Goal: Navigation & Orientation: Find specific page/section

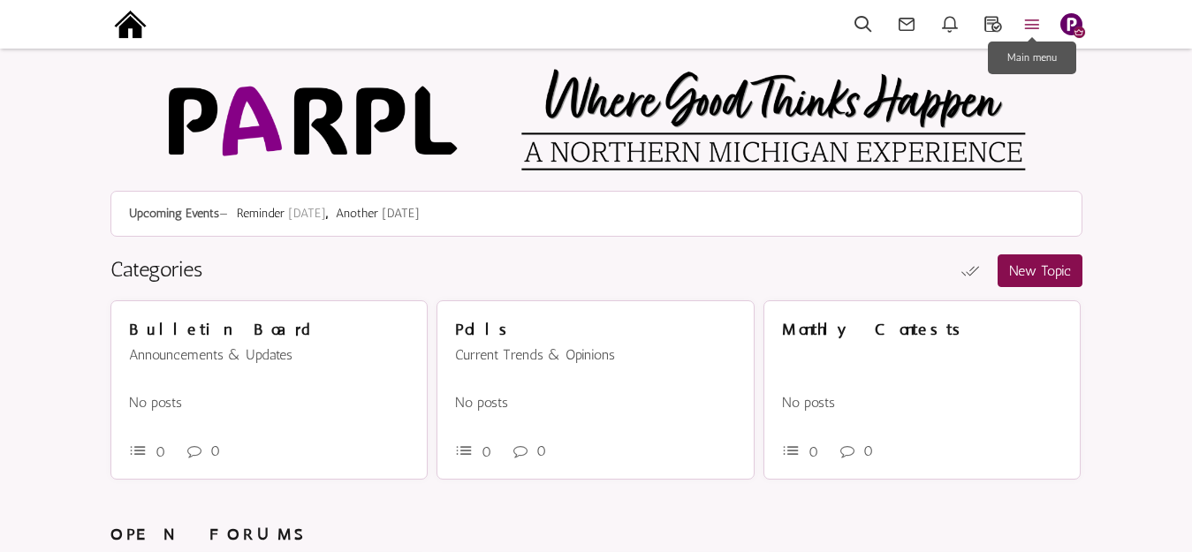
click at [1033, 22] on icon at bounding box center [1032, 24] width 39 height 20
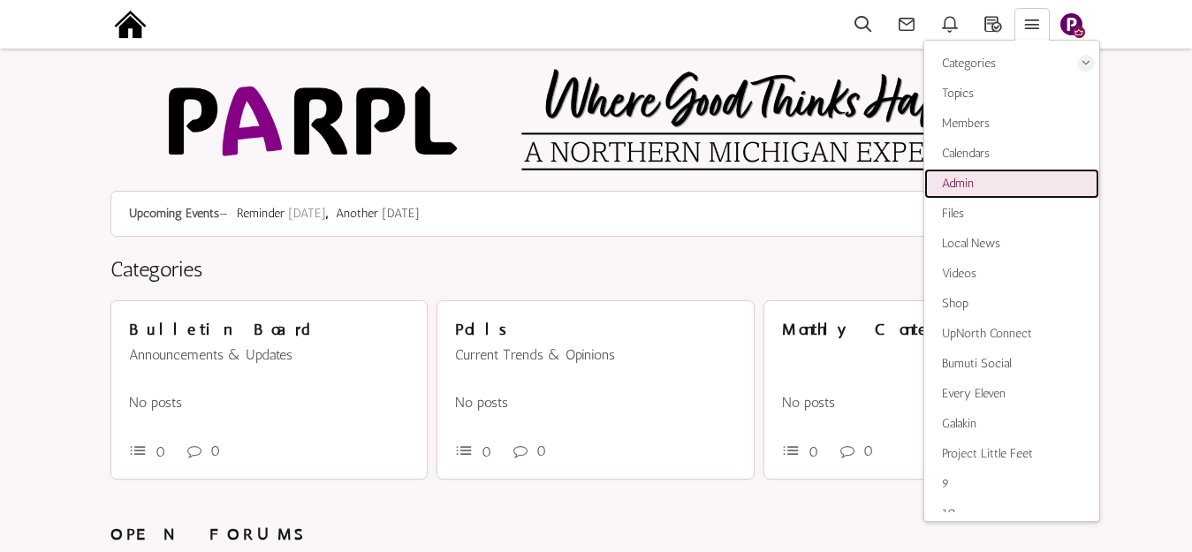
click at [972, 184] on span "Admin" at bounding box center [958, 183] width 32 height 15
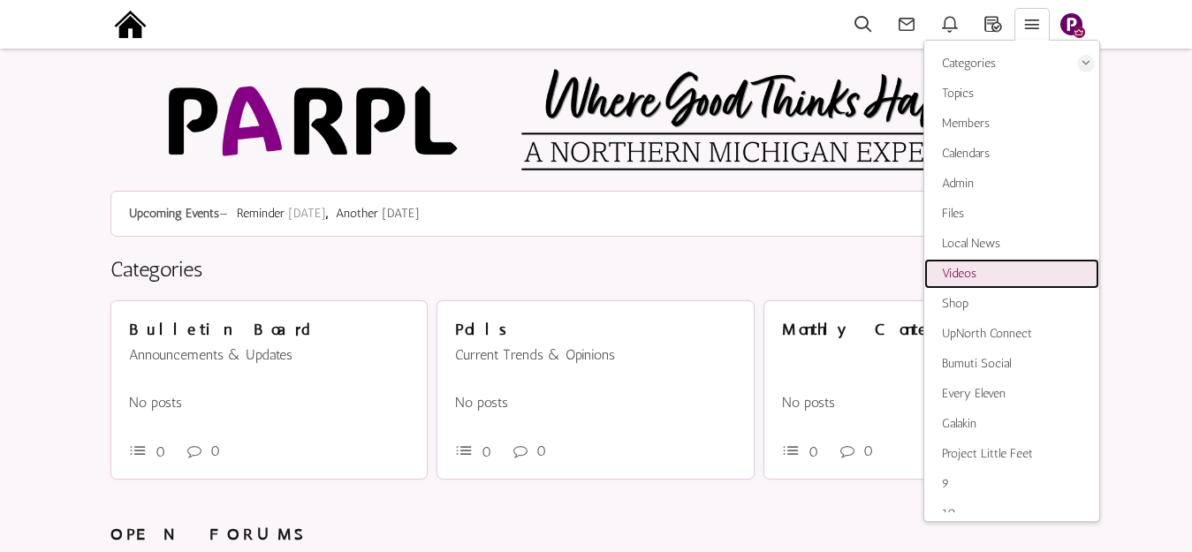
click at [963, 272] on span "Videos" at bounding box center [959, 273] width 34 height 15
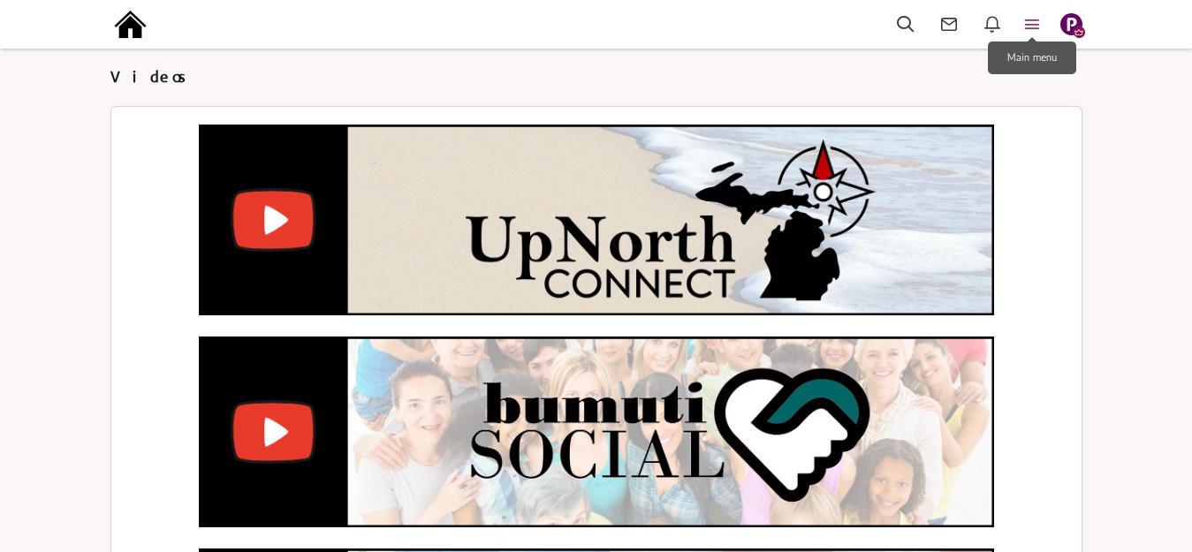
click at [1030, 22] on icon at bounding box center [1032, 24] width 39 height 20
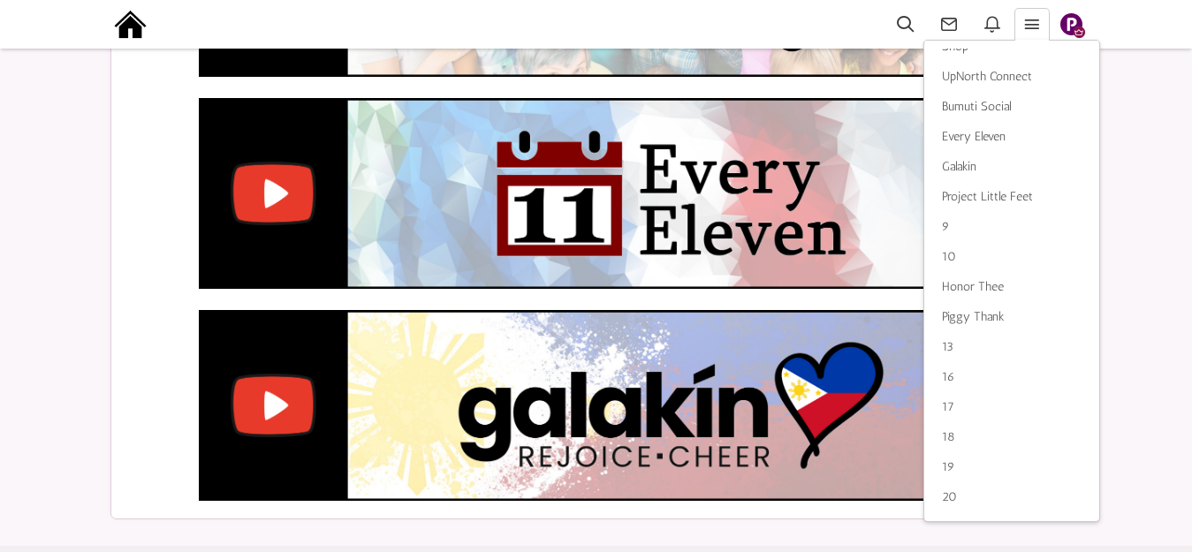
scroll to position [480, 0]
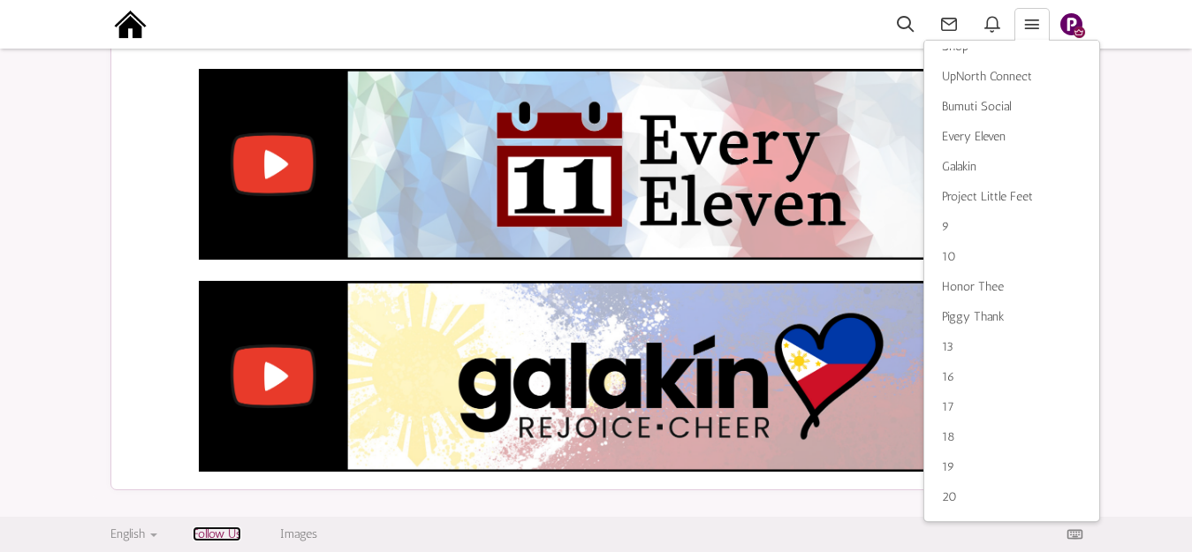
click at [224, 534] on link "Follow Us" at bounding box center [217, 534] width 49 height 15
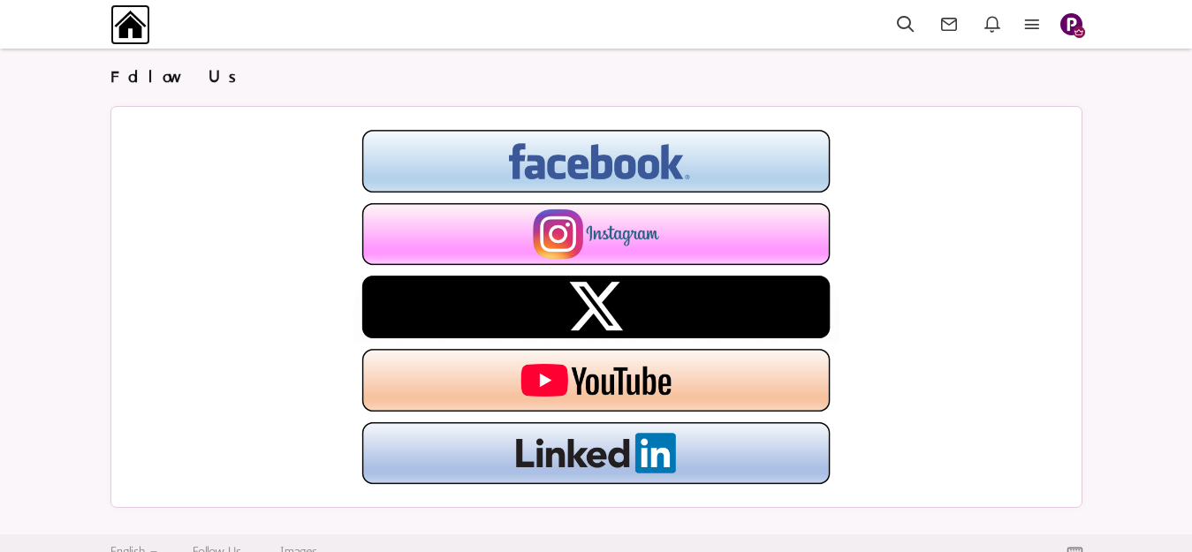
click at [138, 27] on img at bounding box center [130, 24] width 40 height 40
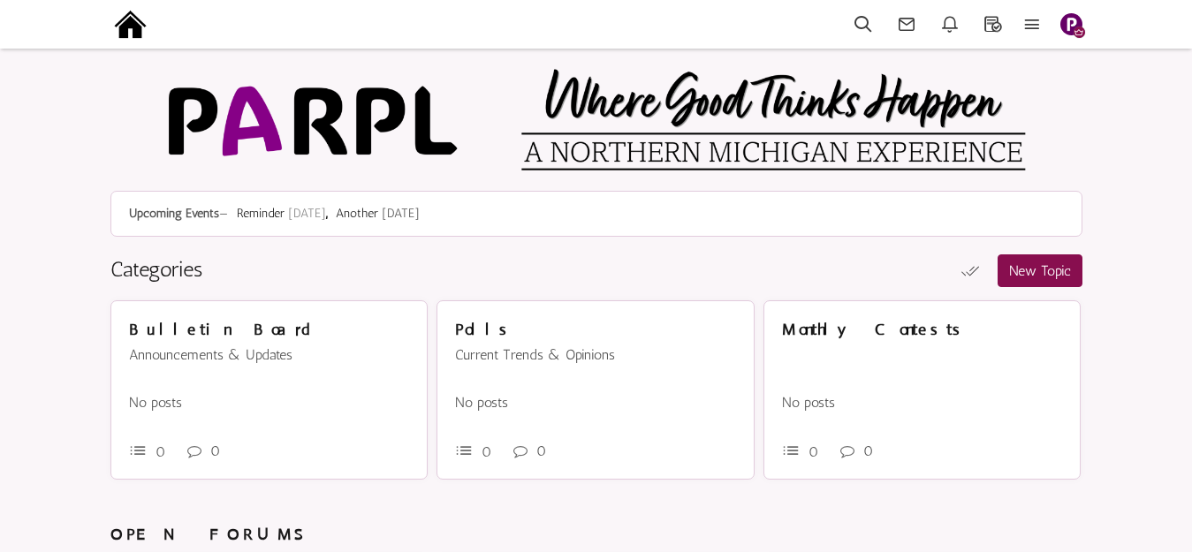
click at [1075, 19] on img "button" at bounding box center [1071, 24] width 22 height 22
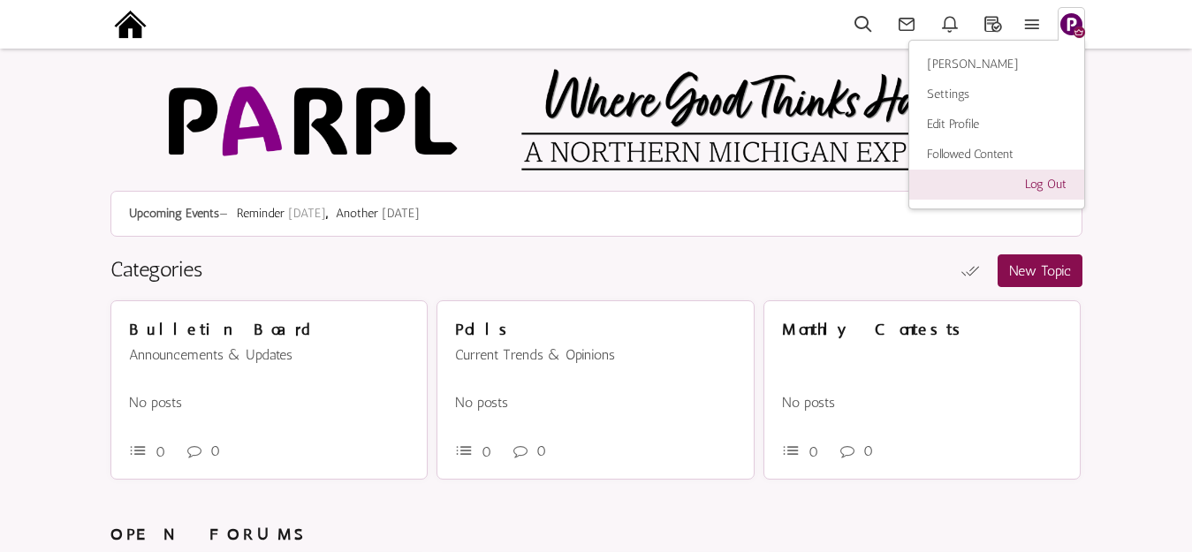
click at [1047, 189] on link "Log Out" at bounding box center [996, 185] width 175 height 30
